Goal: Navigation & Orientation: Find specific page/section

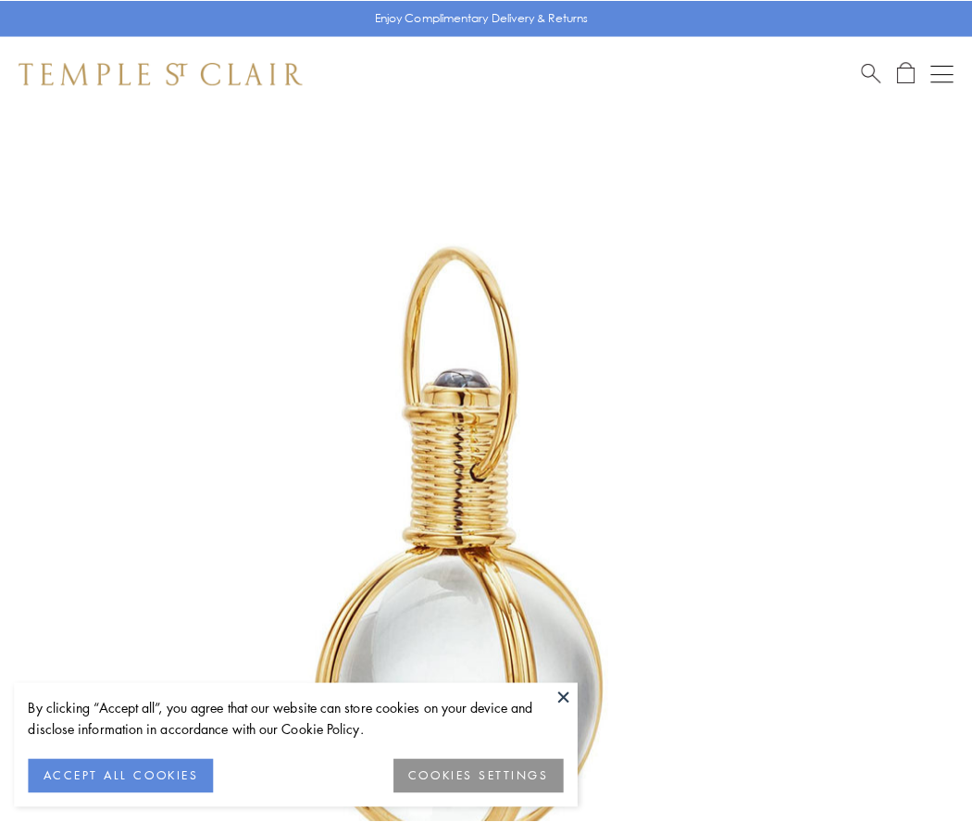
scroll to position [483, 0]
